Goal: Use online tool/utility: Utilize a website feature to perform a specific function

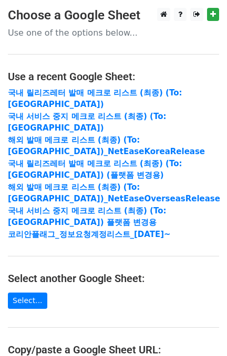
scroll to position [190, 0]
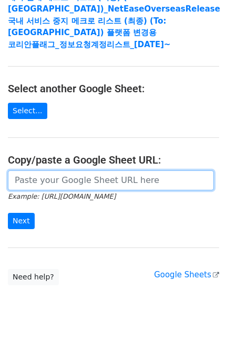
click at [81, 172] on input "url" at bounding box center [111, 181] width 206 height 20
paste input "[URL][DOMAIN_NAME]"
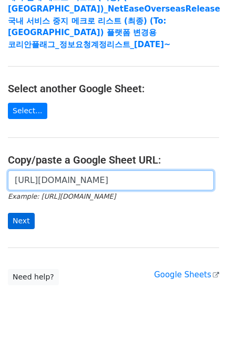
type input "[URL][DOMAIN_NAME]"
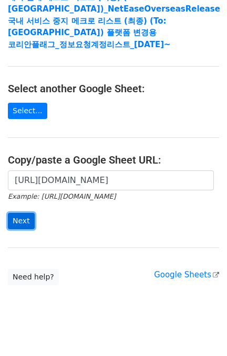
click at [18, 213] on input "Next" at bounding box center [21, 221] width 27 height 16
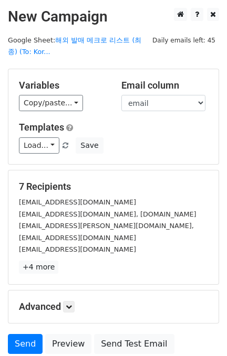
scroll to position [75, 0]
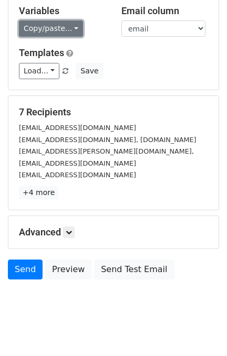
click at [55, 27] on link "Copy/paste..." at bounding box center [51, 28] width 64 height 16
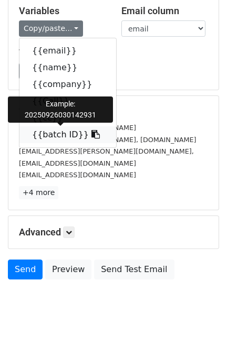
click at [62, 135] on link "{{batch ID}}" at bounding box center [67, 134] width 97 height 17
